Goal: Information Seeking & Learning: Learn about a topic

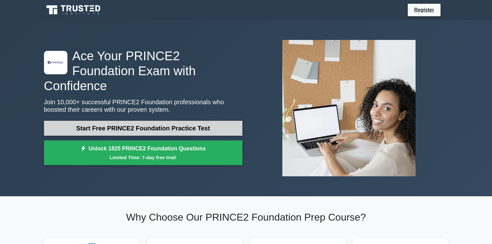
click at [223, 121] on link "Start Free PRINCE2 Foundation Practice Test" at bounding box center [143, 128] width 198 height 15
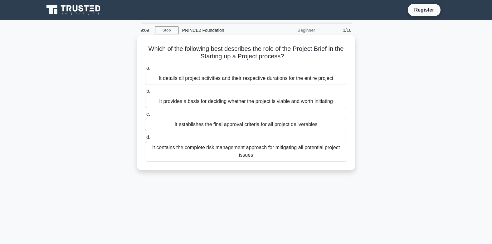
click at [297, 102] on div "It provides a basis for deciding whether the project is viable and worth initia…" at bounding box center [246, 101] width 202 height 13
click at [145, 93] on input "b. It provides a basis for deciding whether the project is viable and worth ini…" at bounding box center [145, 91] width 0 height 4
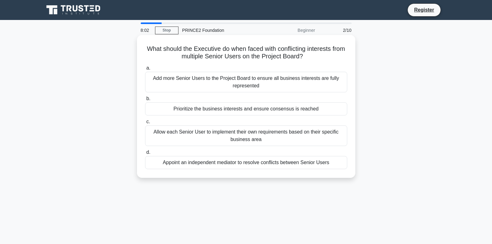
click at [272, 162] on div "Appoint an independent mediator to resolve conflicts between Senior Users" at bounding box center [246, 162] width 202 height 13
click at [145, 154] on input "d. Appoint an independent mediator to resolve conflicts between Senior Users" at bounding box center [145, 152] width 0 height 4
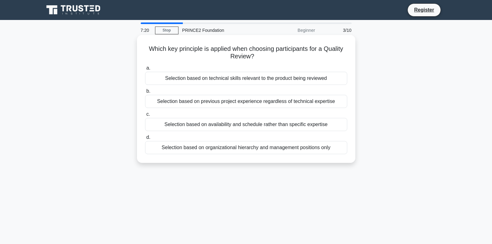
click at [222, 81] on div "Selection based on technical skills relevant to the product being reviewed" at bounding box center [246, 78] width 202 height 13
click at [145, 70] on input "a. Selection based on technical skills relevant to the product being reviewed" at bounding box center [145, 68] width 0 height 4
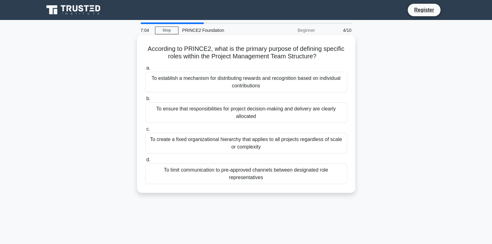
click at [280, 119] on div "To ensure that responsibilities for project decision-making and delivery are cl…" at bounding box center [246, 112] width 202 height 21
click at [145, 101] on input "b. To ensure that responsibilities for project decision-making and delivery are…" at bounding box center [145, 99] width 0 height 4
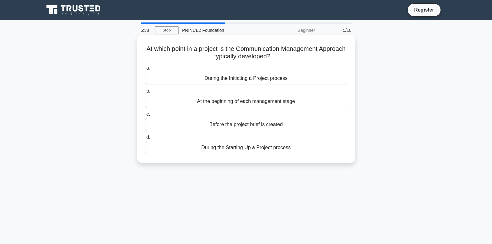
click at [276, 104] on div "At the beginning of each management stage" at bounding box center [246, 101] width 202 height 13
click at [145, 93] on input "b. At the beginning of each management stage" at bounding box center [145, 91] width 0 height 4
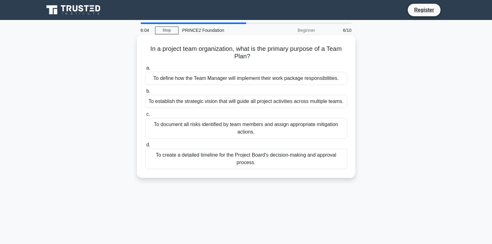
click at [322, 130] on div "To document all risks identified by team members and assign appropriate mitigat…" at bounding box center [246, 128] width 202 height 21
click at [145, 116] on input "c. To document all risks identified by team members and assign appropriate miti…" at bounding box center [145, 114] width 0 height 4
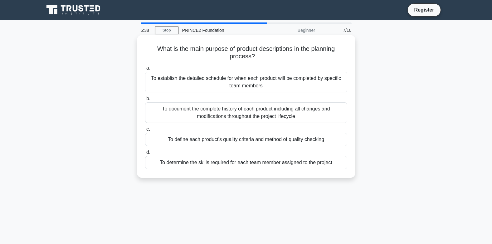
click at [286, 114] on div "To document the complete history of each product including all changes and modi…" at bounding box center [246, 112] width 202 height 21
click at [145, 101] on input "b. To document the complete history of each product including all changes and m…" at bounding box center [145, 99] width 0 height 4
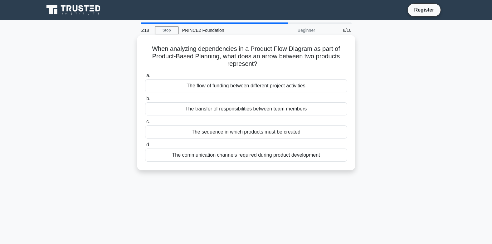
click at [286, 133] on div "The sequence in which products must be created" at bounding box center [246, 131] width 202 height 13
click at [145, 124] on input "c. The sequence in which products must be created" at bounding box center [145, 122] width 0 height 4
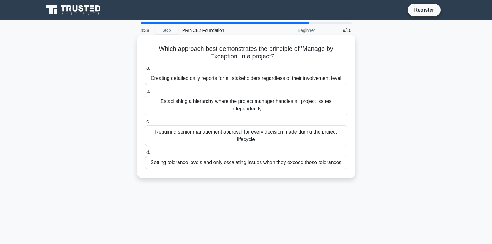
click at [164, 162] on div "Setting tolerance levels and only escalating issues when they exceed those tole…" at bounding box center [246, 162] width 202 height 13
click at [145, 154] on input "d. Setting tolerance levels and only escalating issues when they exceed those t…" at bounding box center [145, 152] width 0 height 4
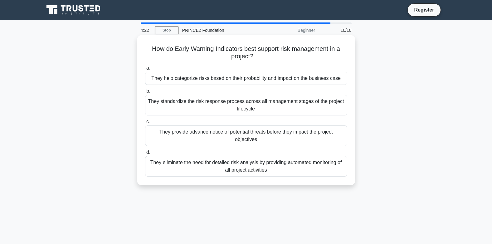
click at [222, 141] on div "They provide advance notice of potential threats before they impact the project…" at bounding box center [246, 135] width 202 height 21
click at [145, 124] on input "c. They provide advance notice of potential threats before they impact the proj…" at bounding box center [145, 122] width 0 height 4
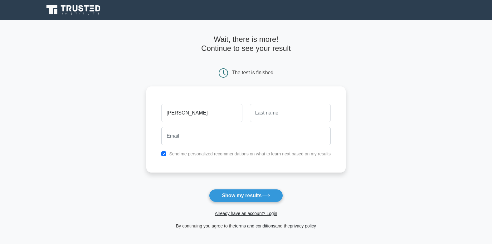
type input "moya"
click at [285, 108] on input "text" at bounding box center [290, 113] width 81 height 18
type input "elliott"
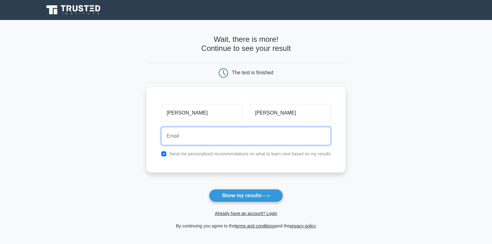
click at [264, 138] on input "email" at bounding box center [245, 136] width 169 height 18
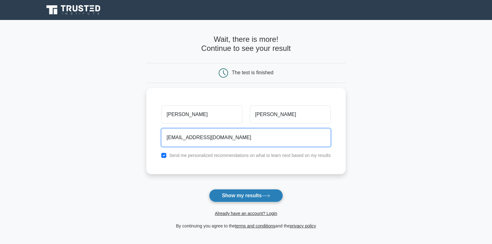
type input "shamoyabaker427@gmail.com"
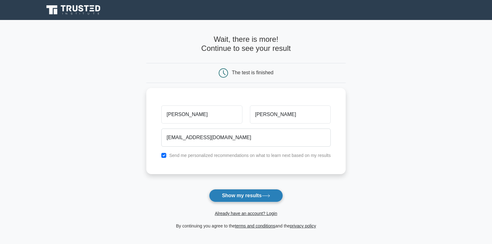
click at [233, 194] on button "Show my results" at bounding box center [246, 195] width 74 height 13
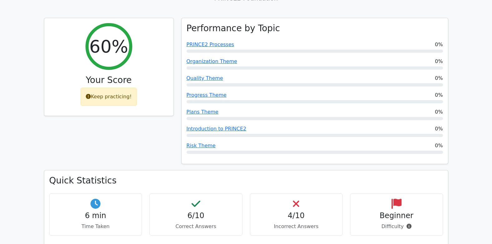
scroll to position [349, 0]
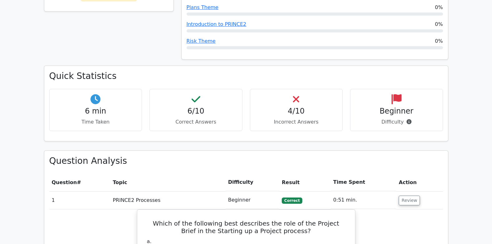
click at [283, 107] on h4 "4/10" at bounding box center [296, 111] width 82 height 9
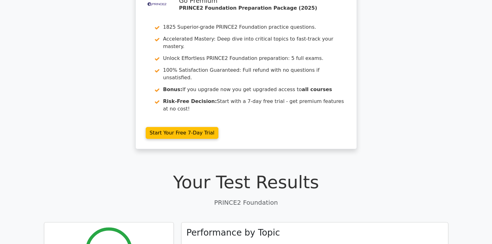
scroll to position [0, 0]
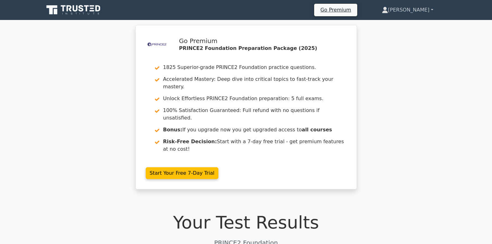
click at [429, 11] on link "[PERSON_NAME]" at bounding box center [407, 10] width 81 height 12
click at [417, 22] on link "Profile" at bounding box center [391, 25] width 49 height 10
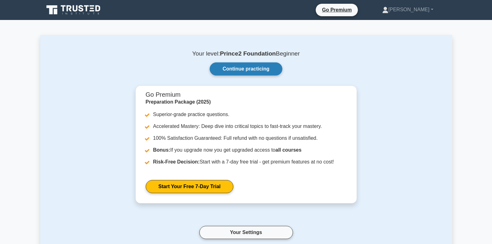
click at [270, 72] on link "Continue practicing" at bounding box center [246, 68] width 72 height 13
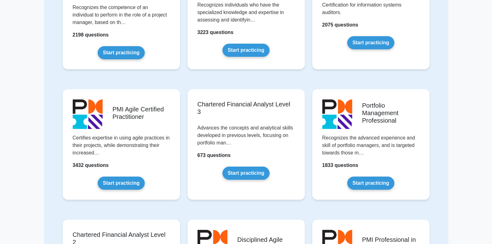
scroll to position [437, 0]
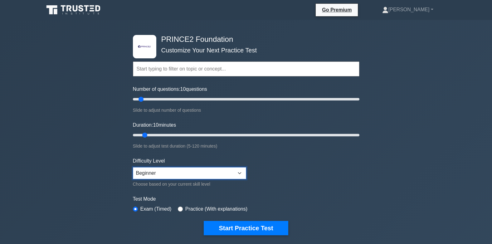
click at [198, 172] on select "Beginner Intermediate Expert" at bounding box center [189, 173] width 113 height 12
select select "expert"
click at [133, 167] on select "Beginner Intermediate Expert" at bounding box center [189, 173] width 113 height 12
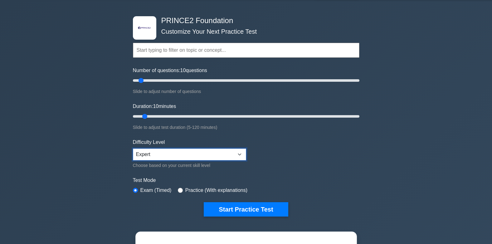
scroll to position [94, 0]
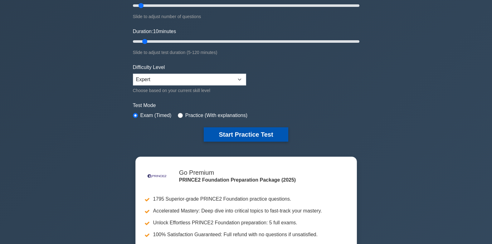
click at [260, 134] on button "Start Practice Test" at bounding box center [246, 134] width 84 height 14
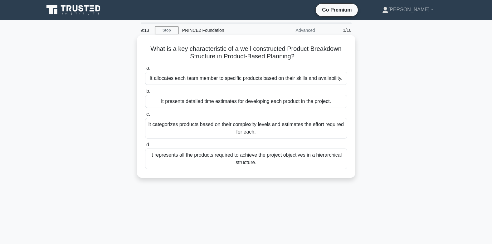
click at [189, 100] on div "It presents detailed time estimates for developing each product in the project." at bounding box center [246, 101] width 202 height 13
click at [145, 93] on input "b. It presents detailed time estimates for developing each product in the proje…" at bounding box center [145, 91] width 0 height 4
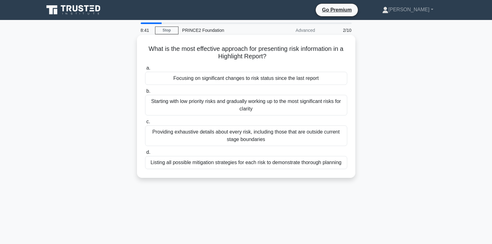
click at [242, 163] on div "Listing all possible mitigation strategies for each risk to demonstrate thoroug…" at bounding box center [246, 162] width 202 height 13
click at [145, 154] on input "d. Listing all possible mitigation strategies for each risk to demonstrate thor…" at bounding box center [145, 152] width 0 height 4
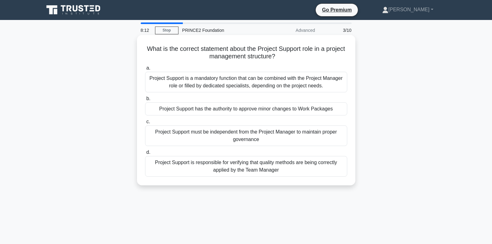
click at [263, 174] on div "Project Support is responsible for verifying that quality methods are being cor…" at bounding box center [246, 166] width 202 height 21
click at [145, 154] on input "d. Project Support is responsible for verifying that quality methods are being …" at bounding box center [145, 152] width 0 height 4
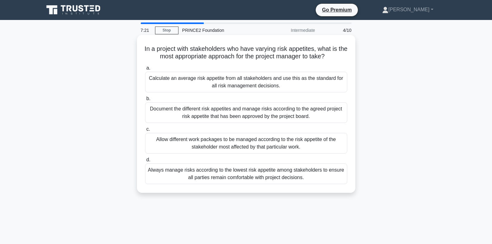
click at [317, 167] on div "Always manage risks according to the lowest risk appetite among stakeholders to…" at bounding box center [246, 173] width 202 height 21
click at [145, 162] on input "d. Always manage risks according to the lowest risk appetite among stakeholders…" at bounding box center [145, 160] width 0 height 4
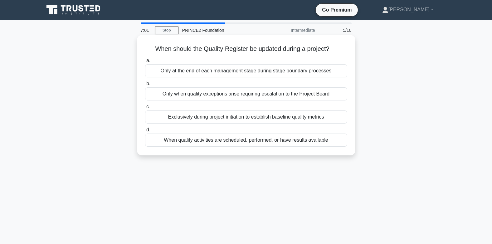
click at [209, 144] on div "When quality activities are scheduled, performed, or have results available" at bounding box center [246, 140] width 202 height 13
click at [145, 132] on input "d. When quality activities are scheduled, performed, or have results available" at bounding box center [145, 130] width 0 height 4
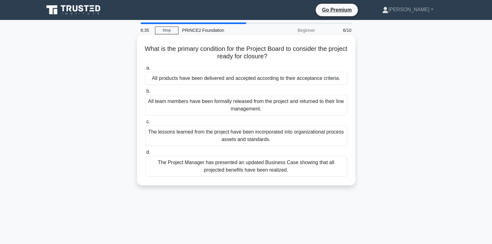
click at [202, 80] on div "All products have been delivered and accepted according to their acceptance cri…" at bounding box center [246, 78] width 202 height 13
click at [145, 70] on input "a. All products have been delivered and accepted according to their acceptance …" at bounding box center [145, 68] width 0 height 4
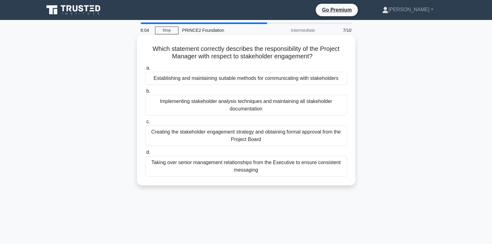
click at [202, 80] on div "Establishing and maintaining suitable methods for communicating with stakeholde…" at bounding box center [246, 78] width 202 height 13
click at [145, 70] on input "a. Establishing and maintaining suitable methods for communicating with stakeho…" at bounding box center [145, 68] width 0 height 4
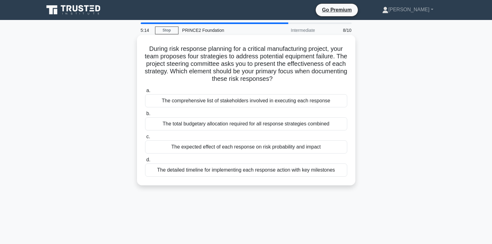
click at [199, 165] on div "The detailed timeline for implementing each response action with key milestones" at bounding box center [246, 169] width 202 height 13
click at [145, 162] on input "d. The detailed timeline for implementing each response action with key milesto…" at bounding box center [145, 160] width 0 height 4
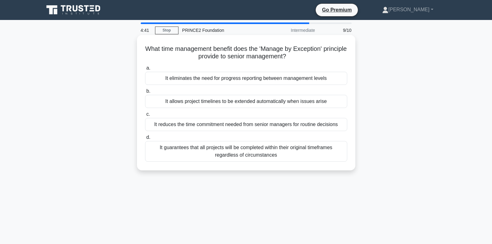
click at [300, 155] on div "It guarantees that all projects will be completed within their original timefra…" at bounding box center [246, 151] width 202 height 21
click at [145, 139] on input "d. It guarantees that all projects will be completed within their original time…" at bounding box center [145, 137] width 0 height 4
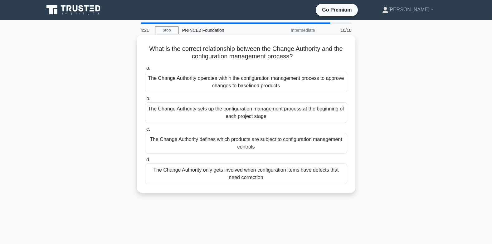
click at [300, 144] on div "The Change Authority defines which products are subject to configuration manage…" at bounding box center [246, 143] width 202 height 21
click at [145, 131] on input "c. The Change Authority defines which products are subject to configuration man…" at bounding box center [145, 129] width 0 height 4
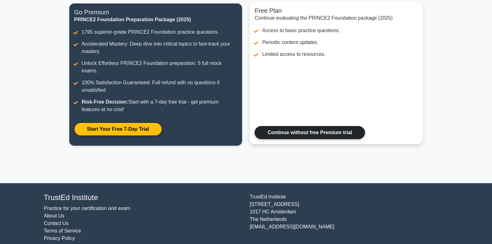
scroll to position [83, 0]
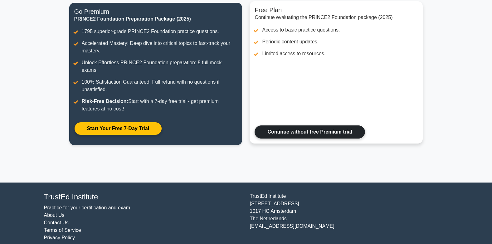
click at [307, 125] on link "Continue without free Premium trial" at bounding box center [310, 131] width 110 height 13
